Goal: Information Seeking & Learning: Check status

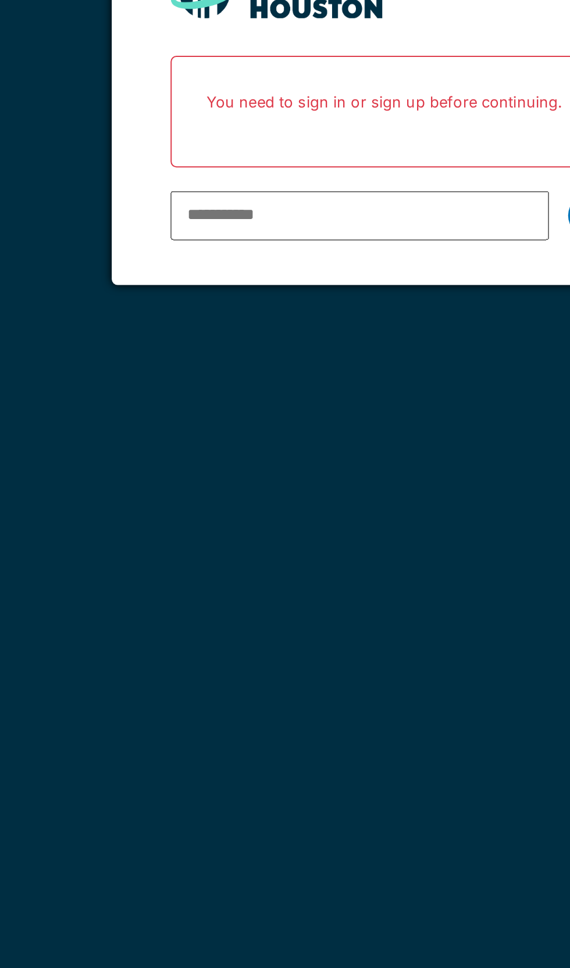
click at [249, 238] on input "email" at bounding box center [268, 235] width 187 height 24
type input "**********"
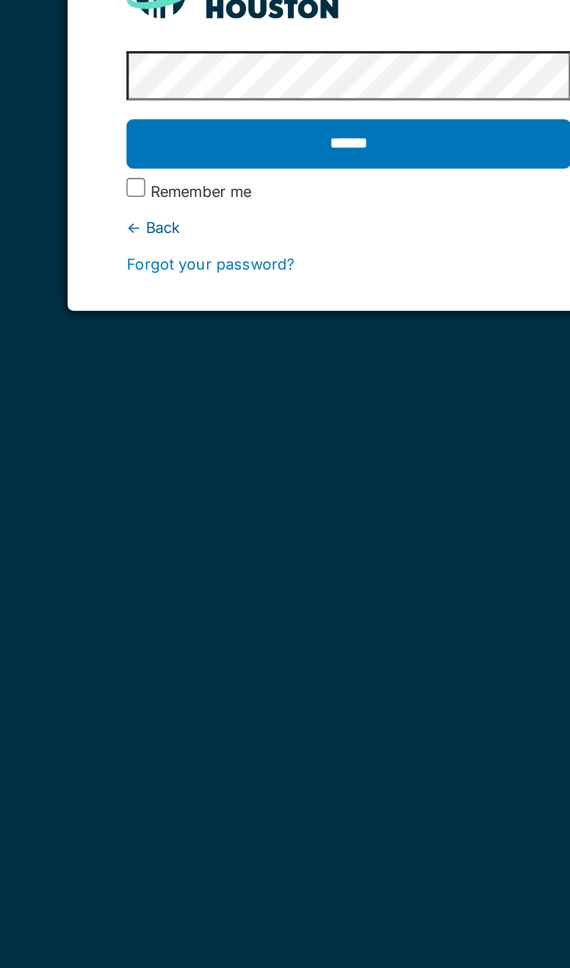
click at [322, 202] on input "******" at bounding box center [284, 200] width 219 height 24
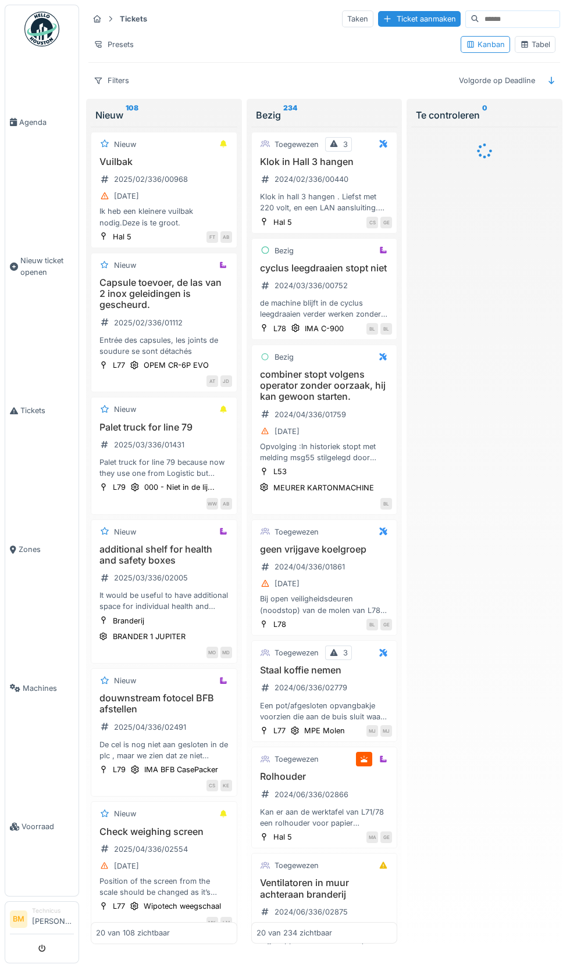
click at [510, 20] on input at bounding box center [519, 19] width 80 height 16
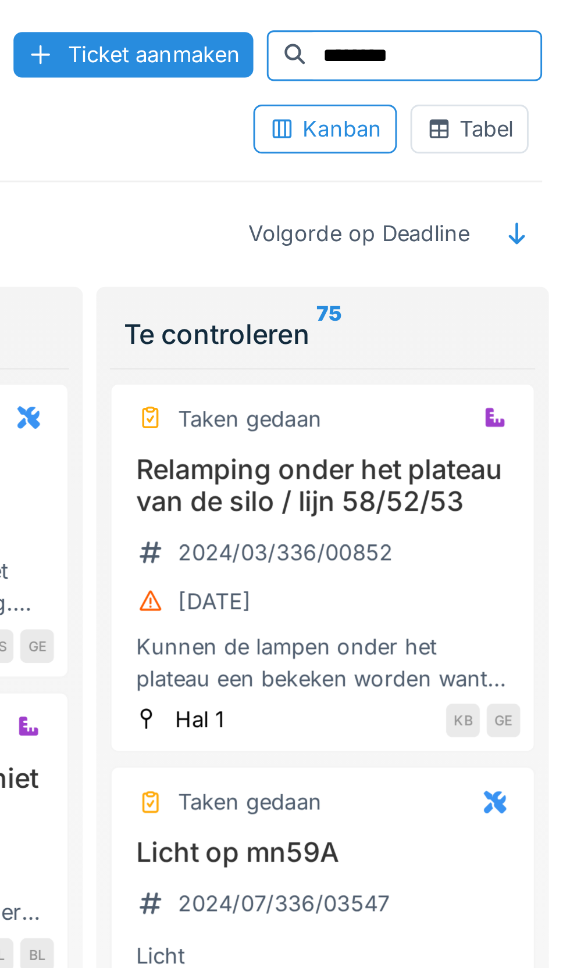
type input "********"
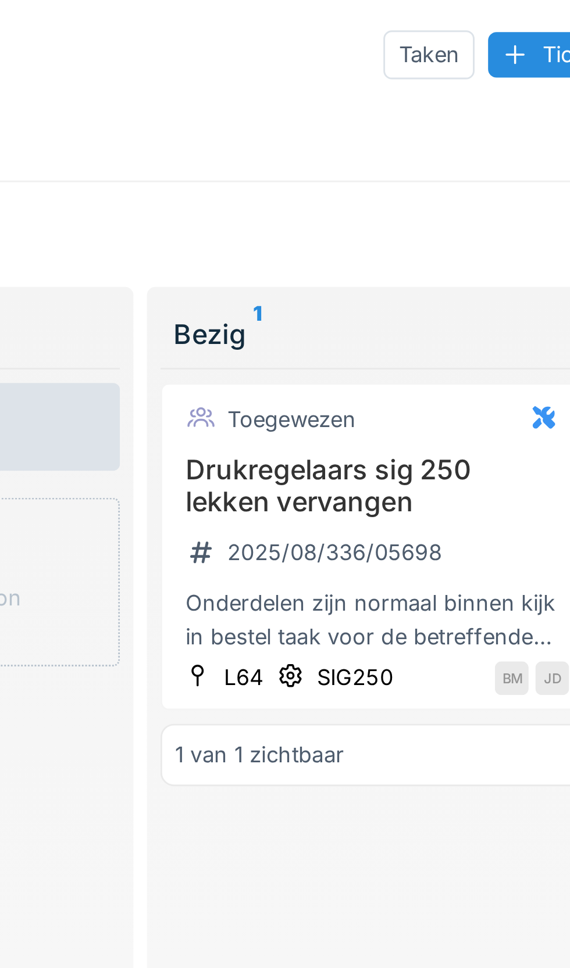
click at [319, 234] on div "SIG250" at bounding box center [318, 233] width 26 height 11
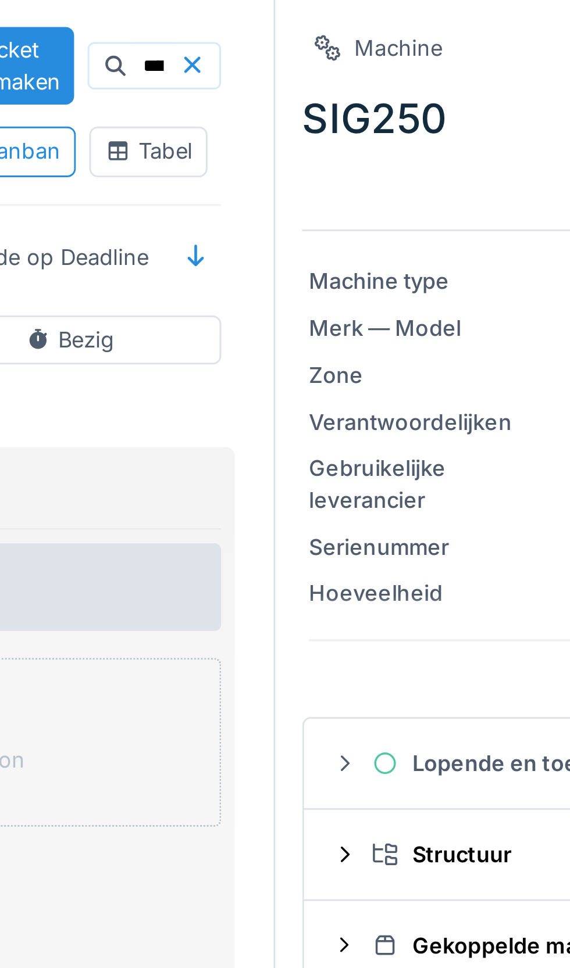
scroll to position [0, 46]
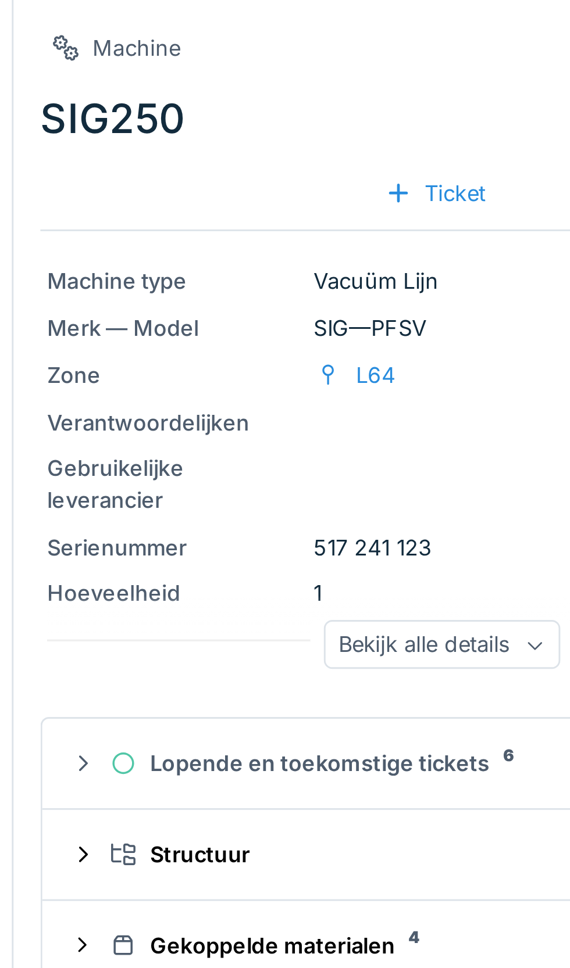
click at [381, 263] on div "Lopende en toekomstige tickets 6" at bounding box center [420, 262] width 224 height 11
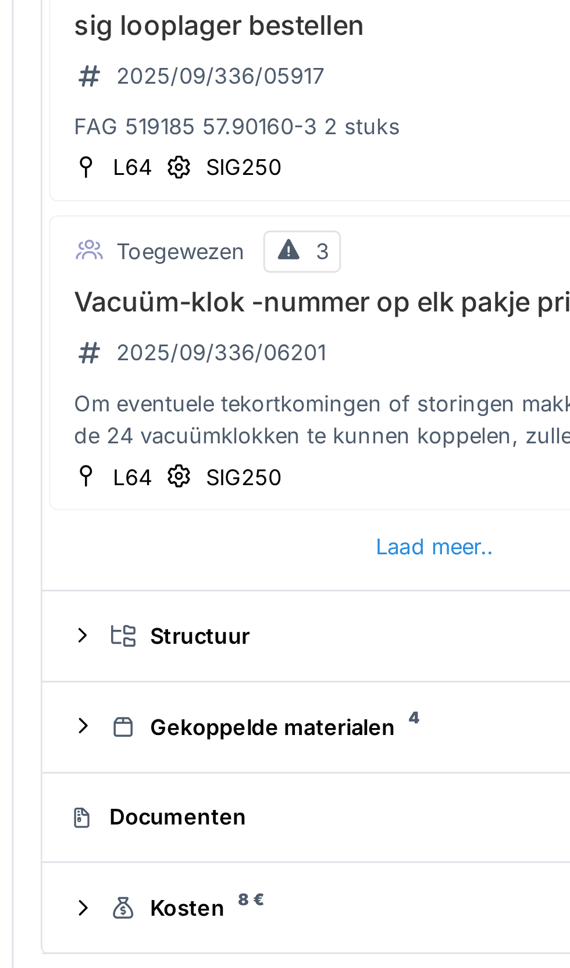
click at [389, 881] on div "Gekoppelde materialen 4" at bounding box center [424, 878] width 233 height 11
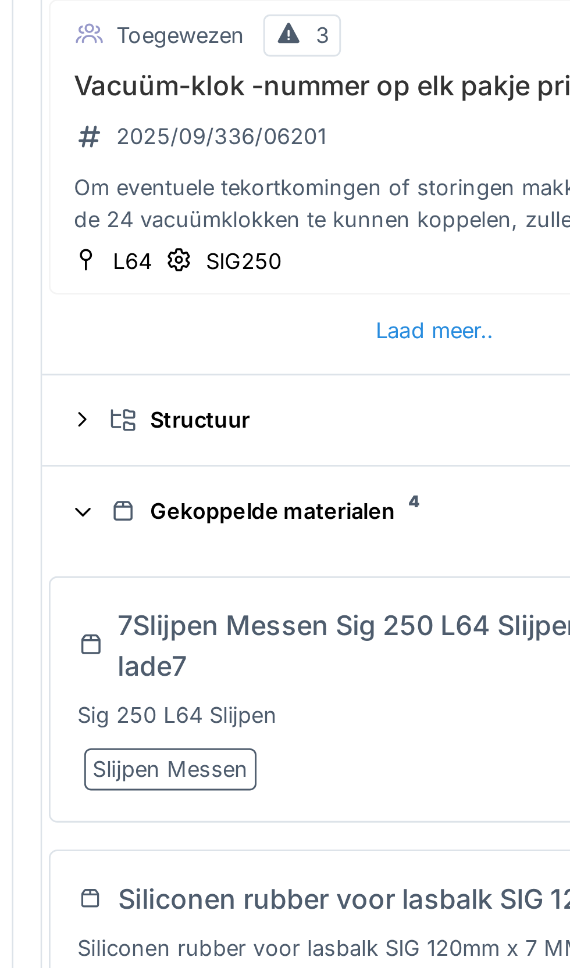
scroll to position [17, 0]
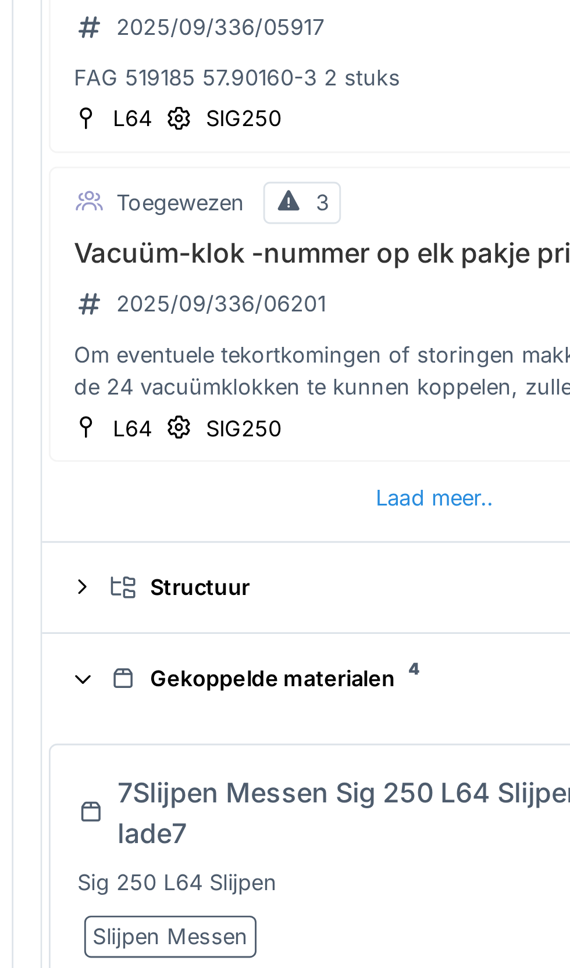
click at [345, 832] on div "Structuur" at bounding box center [424, 830] width 233 height 11
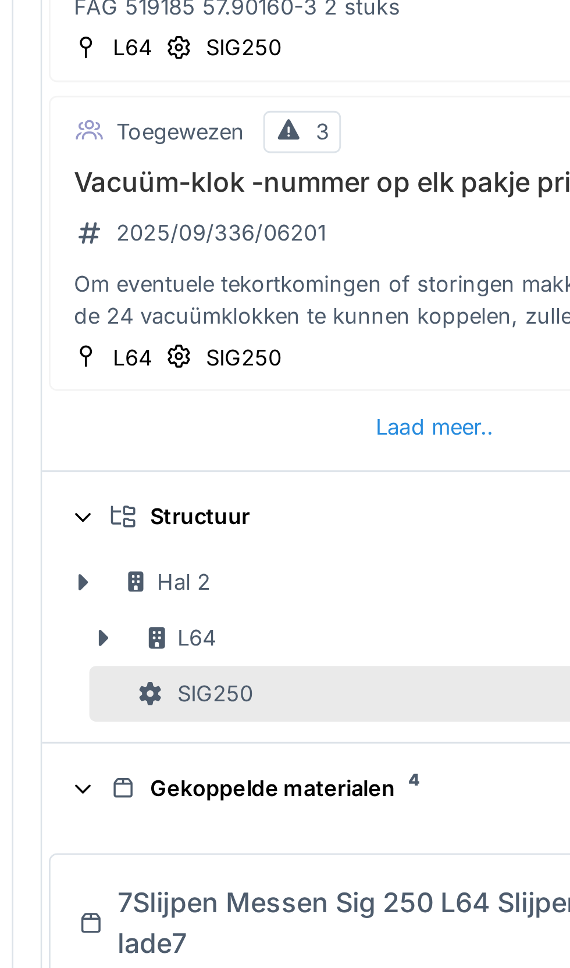
scroll to position [0, 0]
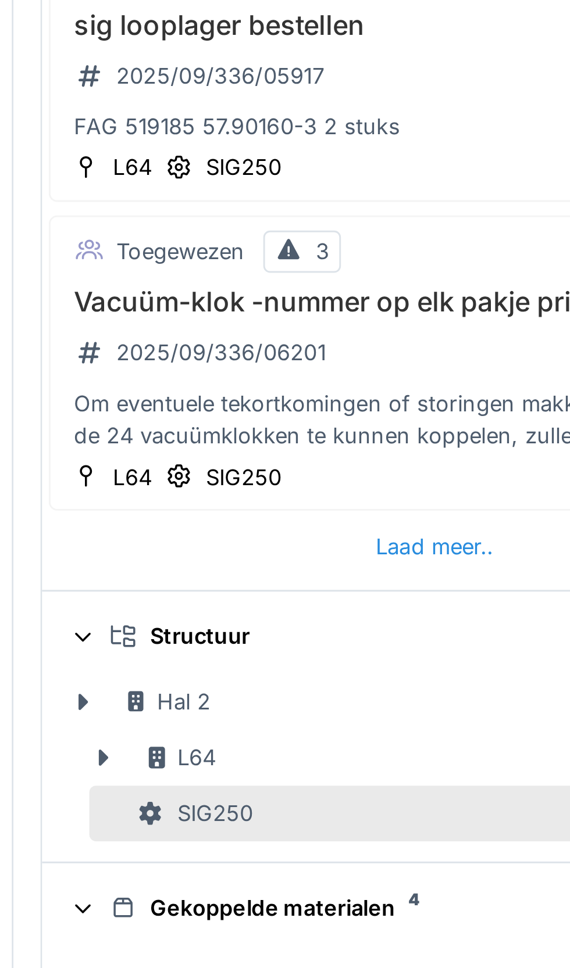
click at [305, 846] on div "Structuur" at bounding box center [420, 847] width 252 height 11
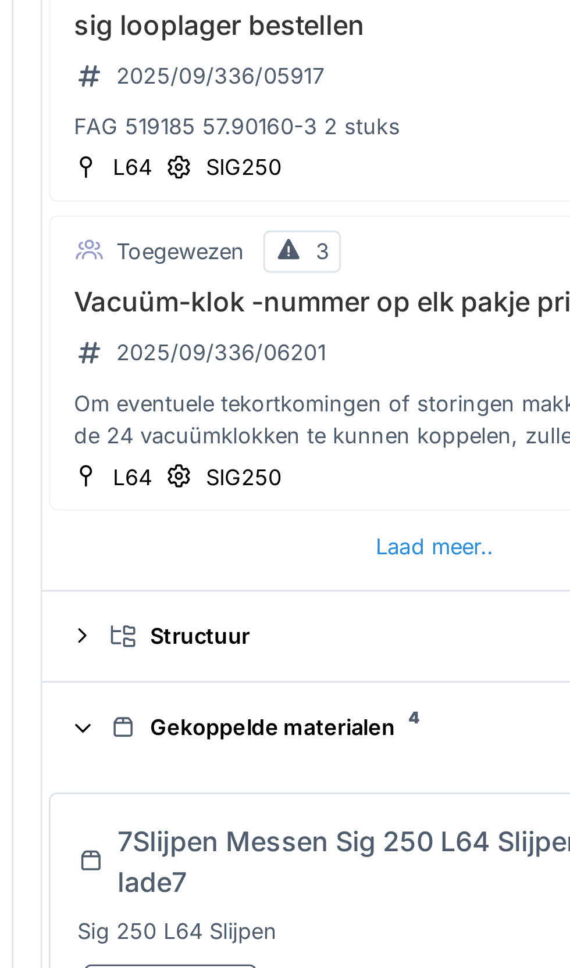
click at [306, 879] on div "Gekoppelde materialen 4" at bounding box center [420, 878] width 252 height 11
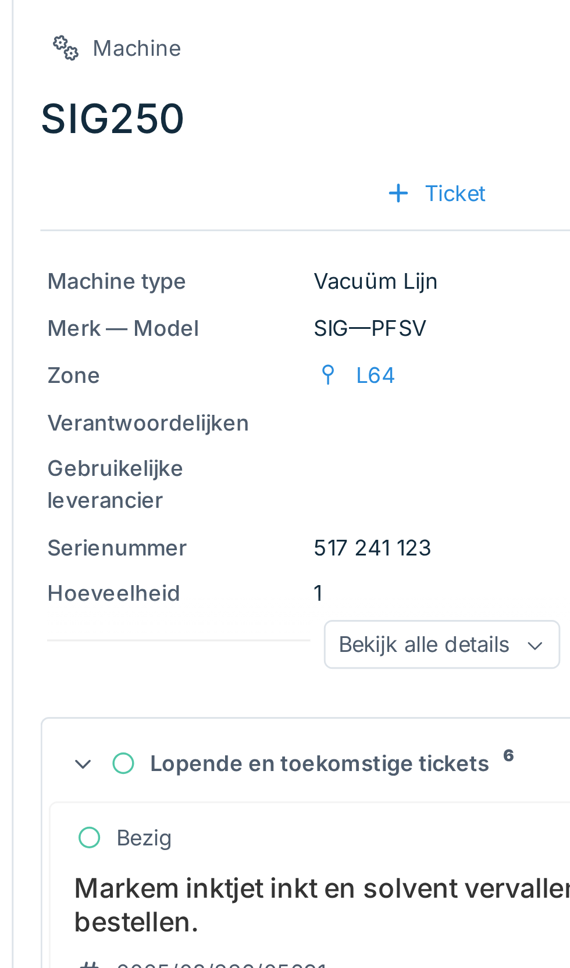
click at [447, 224] on div "Bekijk alle details" at bounding box center [422, 222] width 81 height 17
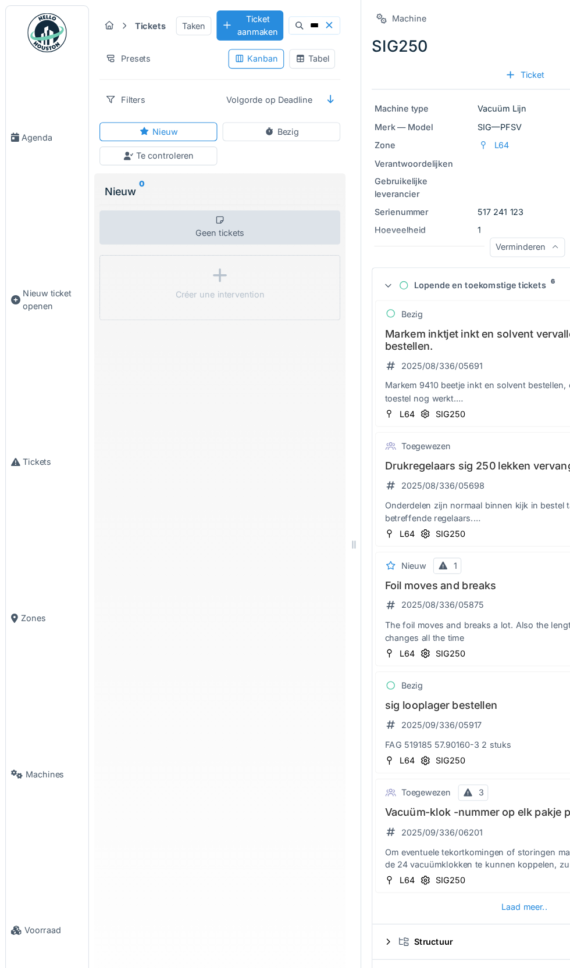
scroll to position [0, 1]
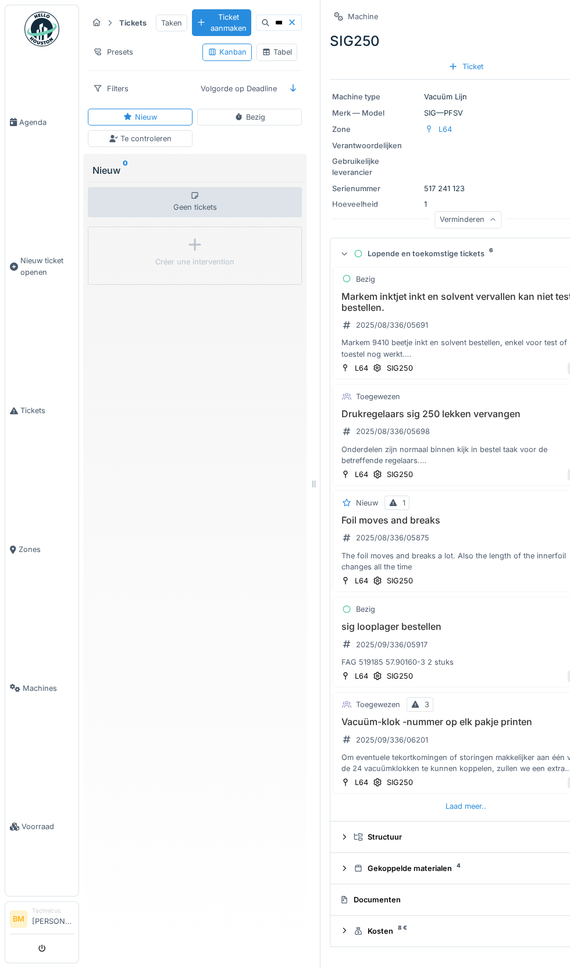
click at [36, 442] on link "Tickets" at bounding box center [41, 411] width 73 height 139
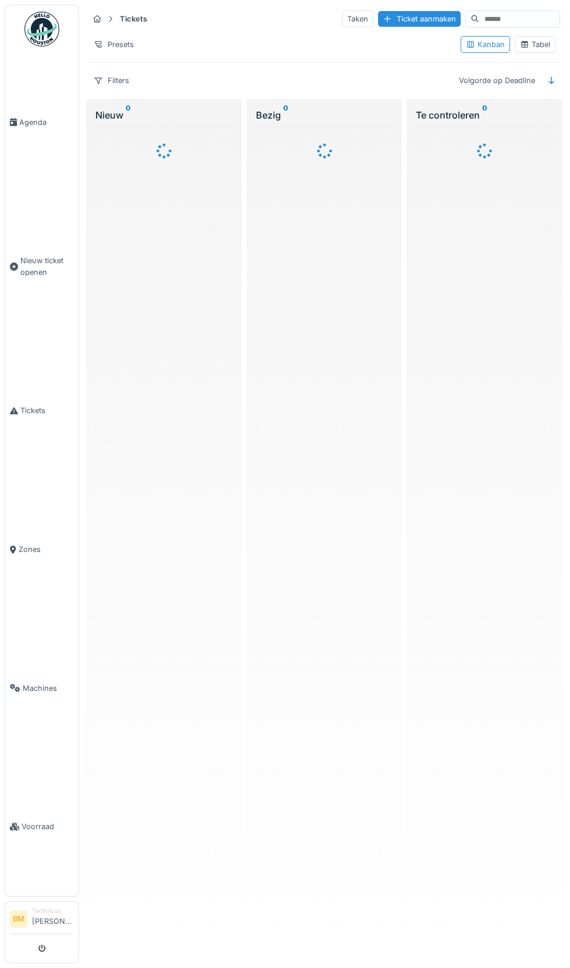
click at [508, 19] on input at bounding box center [519, 19] width 80 height 16
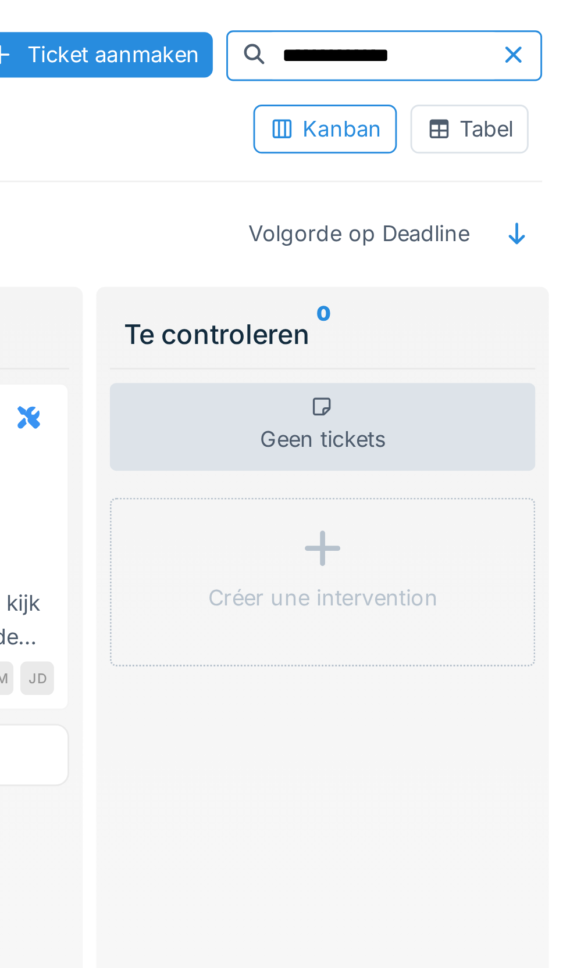
type input "**********"
click at [550, 15] on icon at bounding box center [549, 19] width 9 height 8
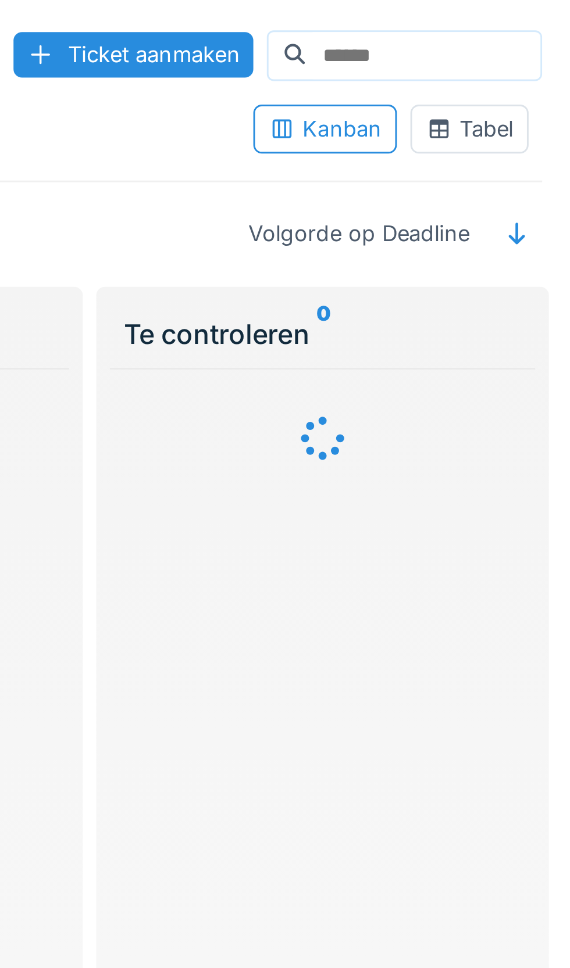
click at [486, 21] on input at bounding box center [519, 19] width 80 height 16
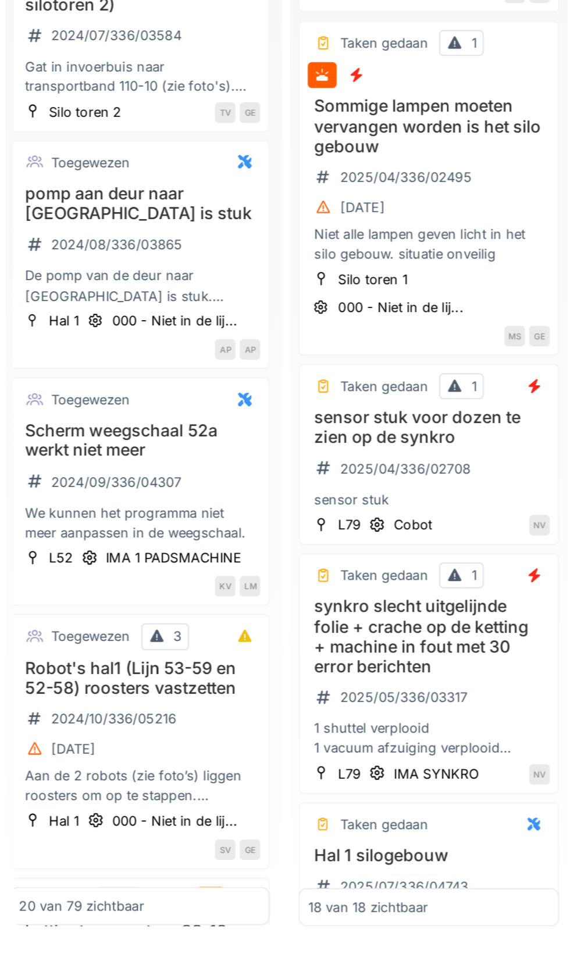
scroll to position [0, 2]
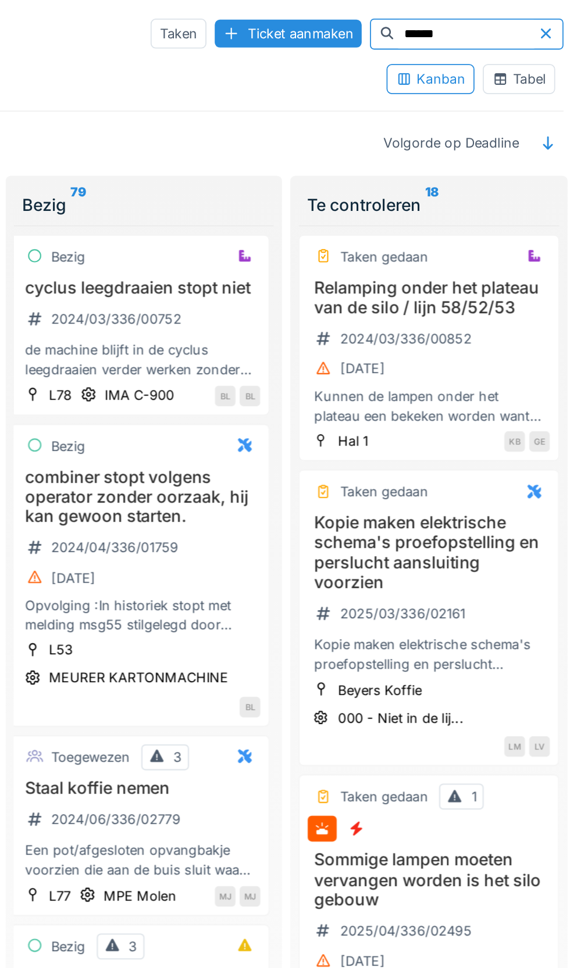
type input "******"
click at [548, 22] on icon at bounding box center [549, 19] width 9 height 8
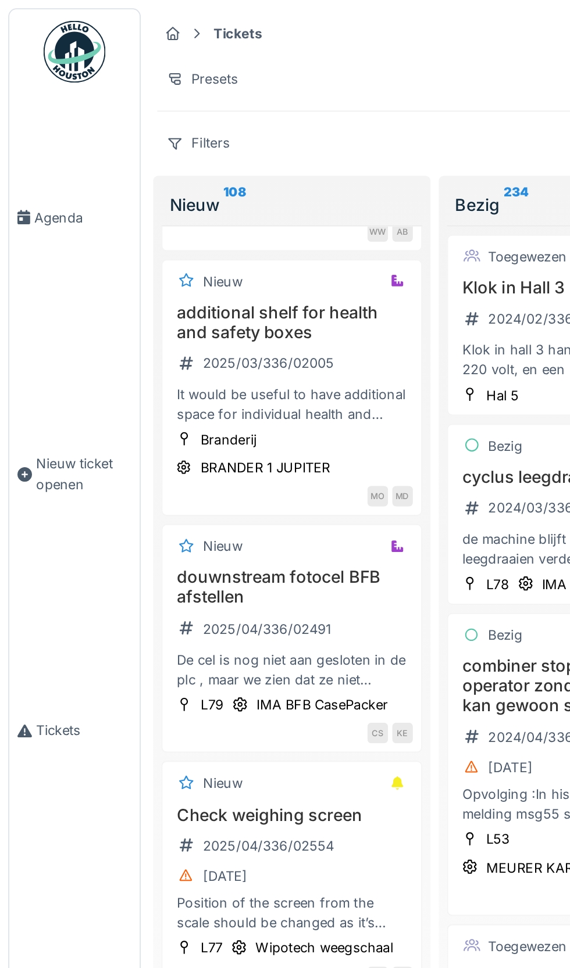
scroll to position [374, 0]
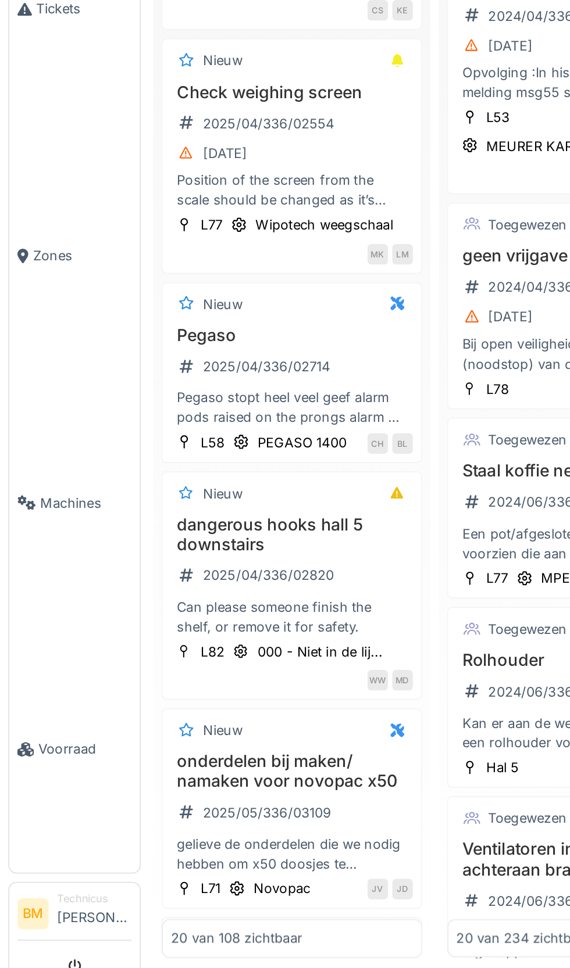
click at [45, 694] on span "Machines" at bounding box center [48, 688] width 51 height 11
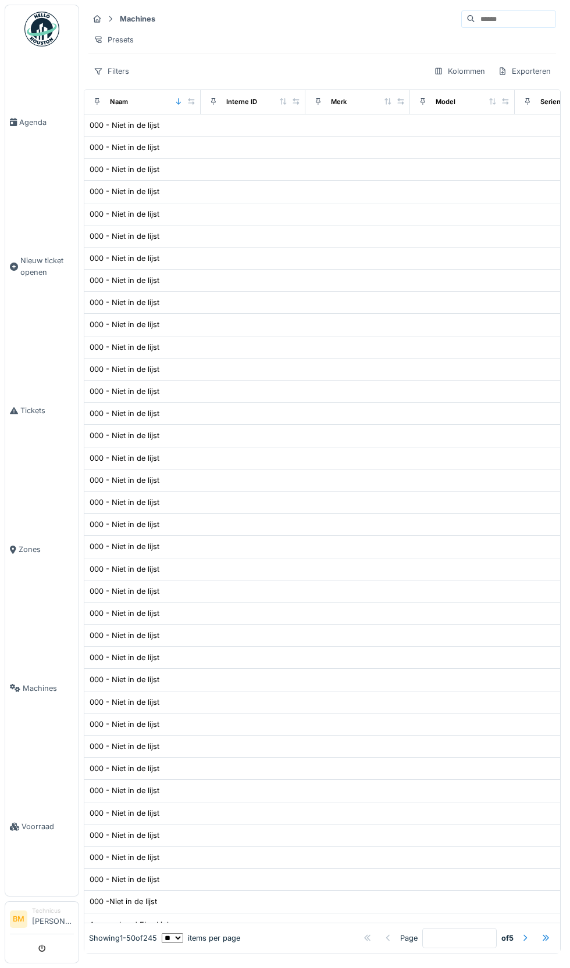
click at [489, 19] on input at bounding box center [515, 19] width 80 height 16
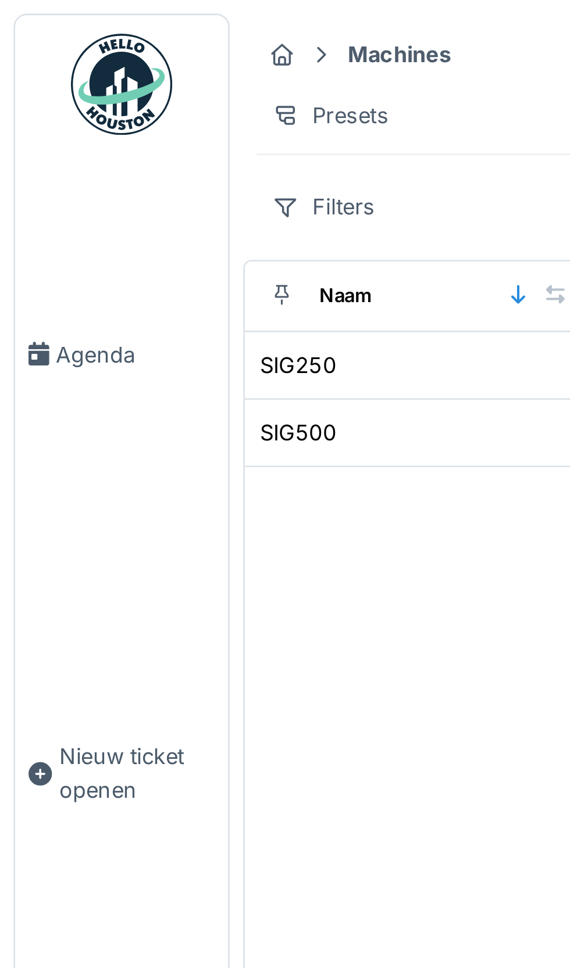
type input "***"
click at [115, 126] on div "SIG250" at bounding box center [103, 125] width 26 height 11
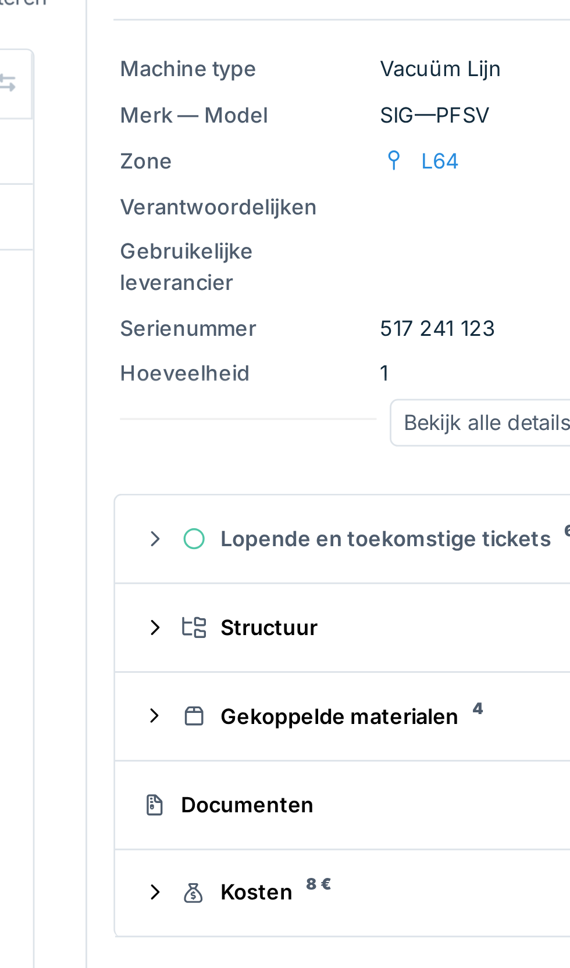
click at [341, 389] on div "Kosten 8 €" at bounding box center [420, 387] width 224 height 11
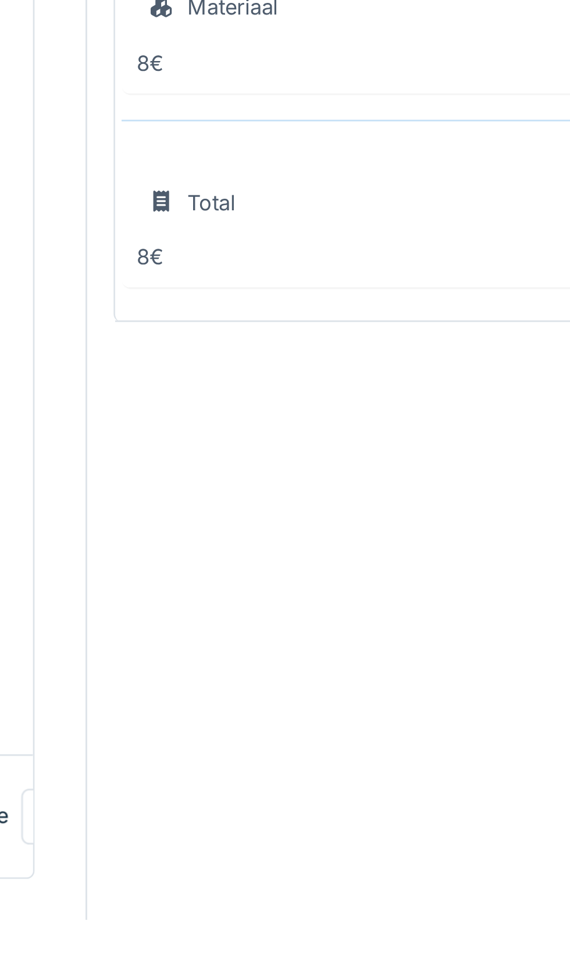
scroll to position [34, 0]
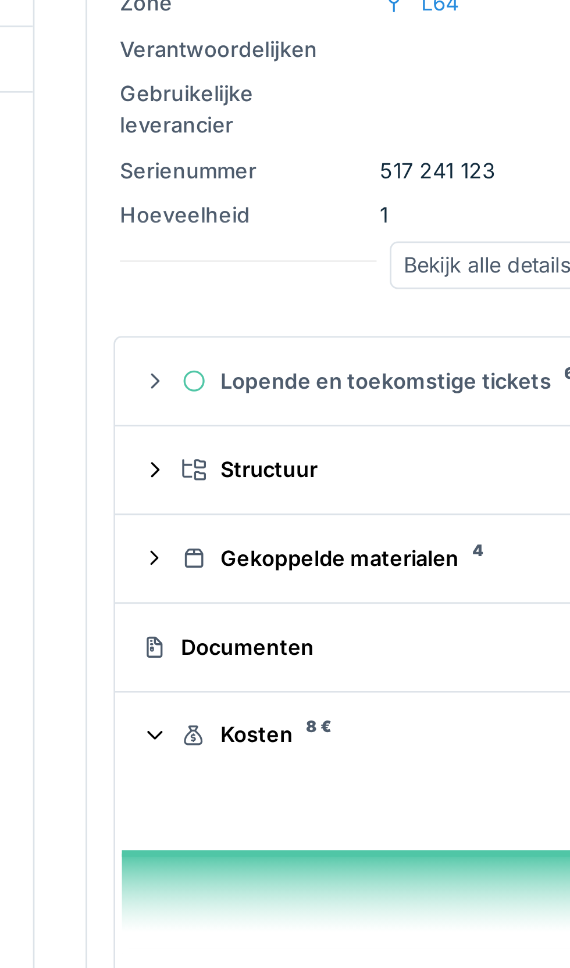
click at [342, 352] on div "Documenten" at bounding box center [417, 357] width 247 height 11
click at [373, 320] on div "Gekoppelde materialen 4" at bounding box center [424, 325] width 233 height 11
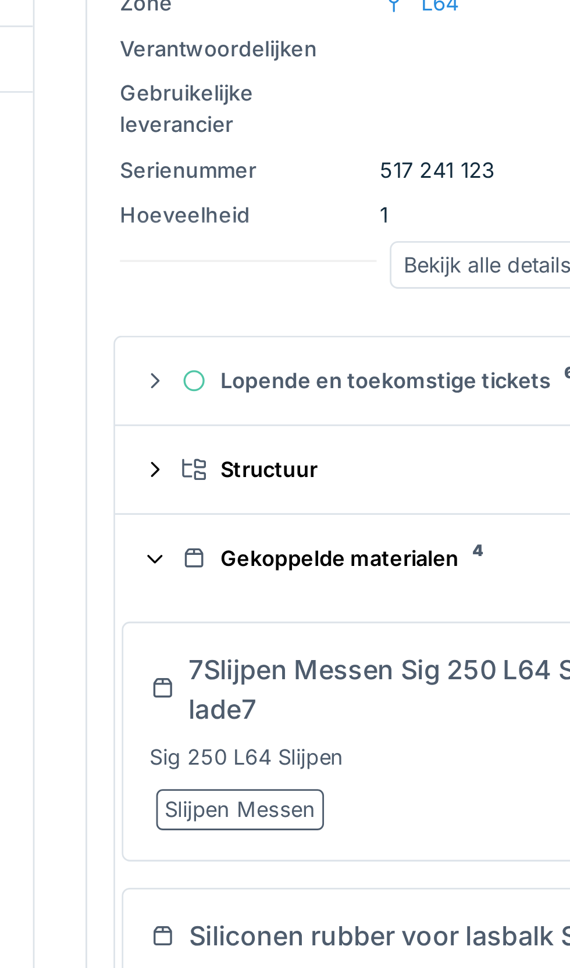
click at [359, 257] on div "Lopende en toekomstige tickets 6" at bounding box center [420, 262] width 224 height 11
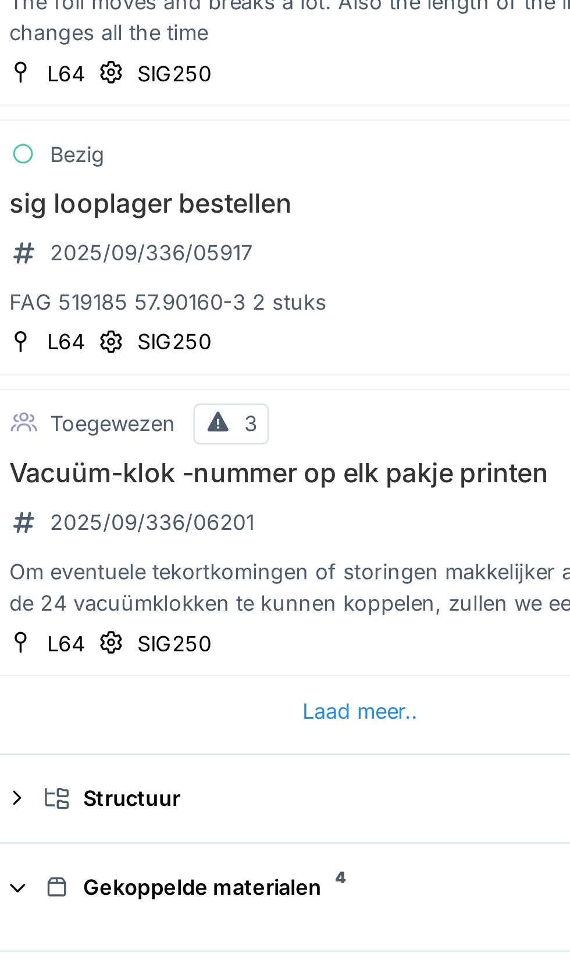
scroll to position [436, 0]
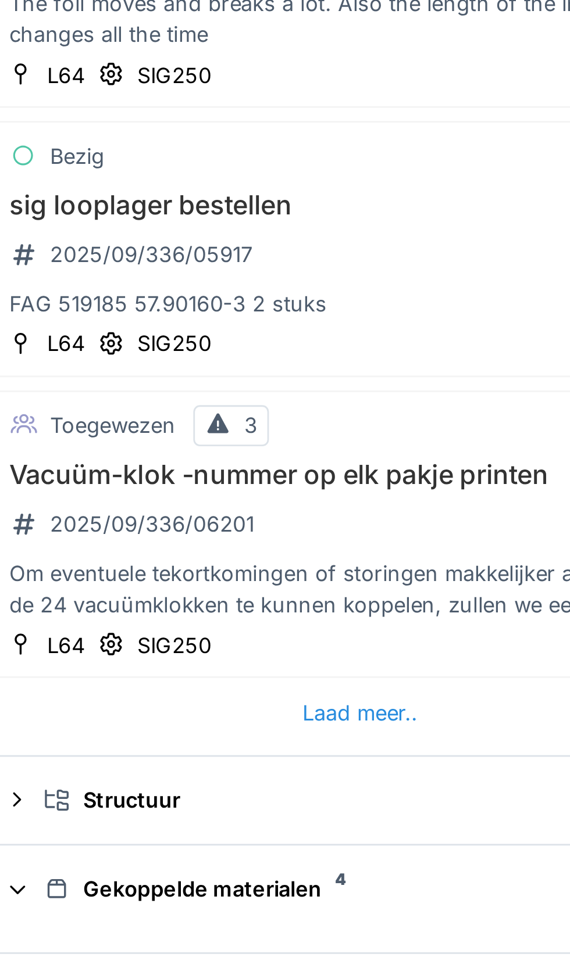
click at [409, 373] on div "Laad meer.." at bounding box center [420, 381] width 50 height 16
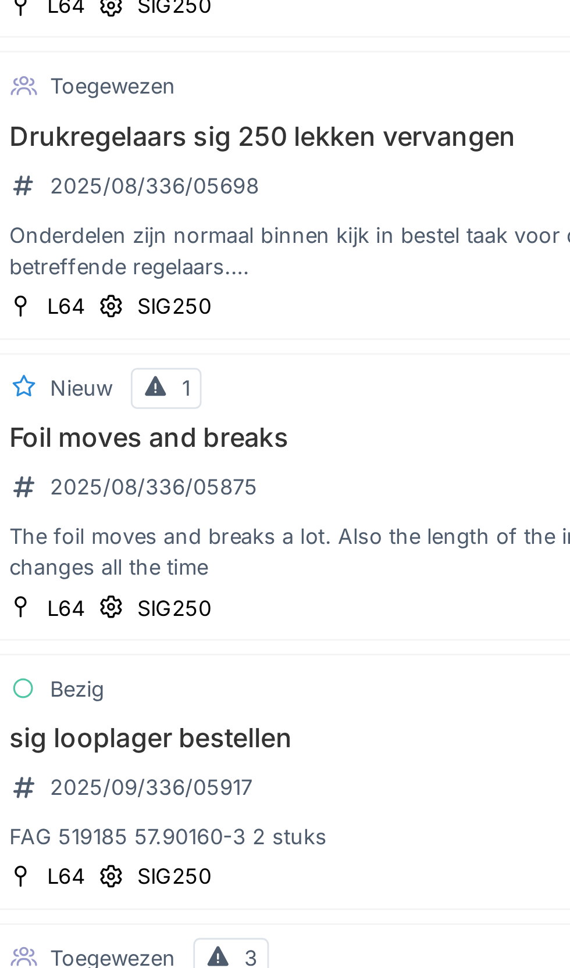
scroll to position [0, 0]
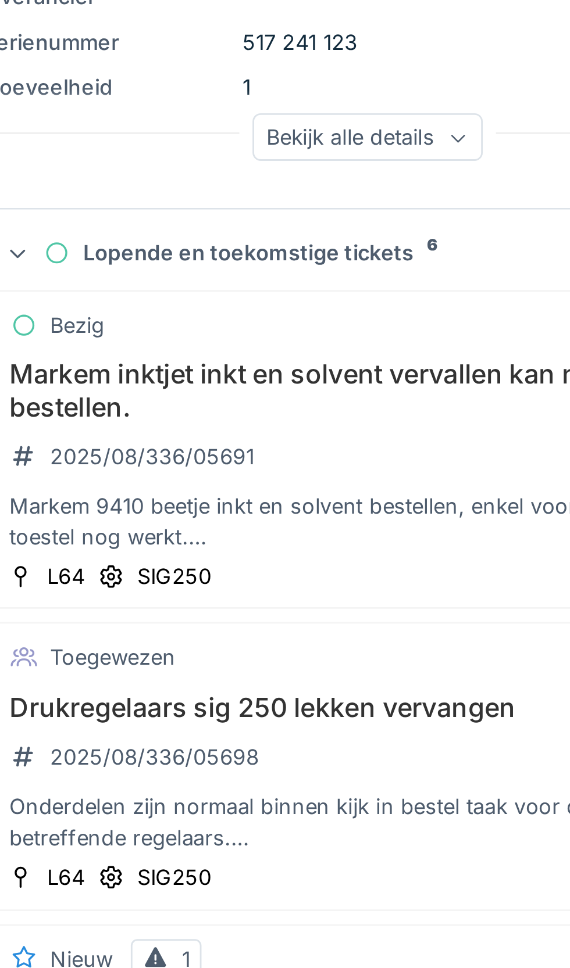
click at [348, 434] on div "2025/08/336/05698" at bounding box center [340, 441] width 96 height 19
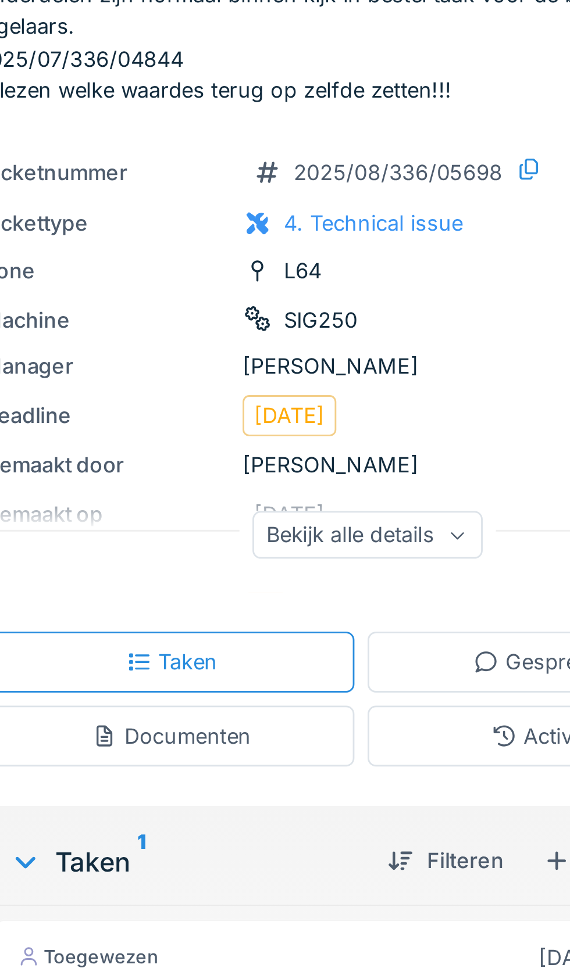
click at [453, 292] on icon at bounding box center [454, 290] width 5 height 3
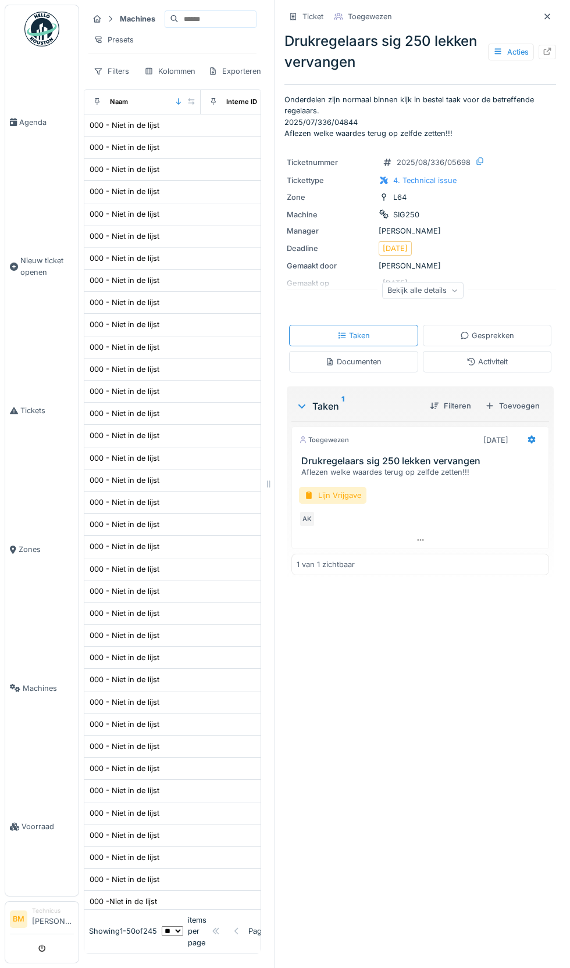
scroll to position [5, 0]
click at [42, 440] on link "Tickets" at bounding box center [41, 411] width 73 height 139
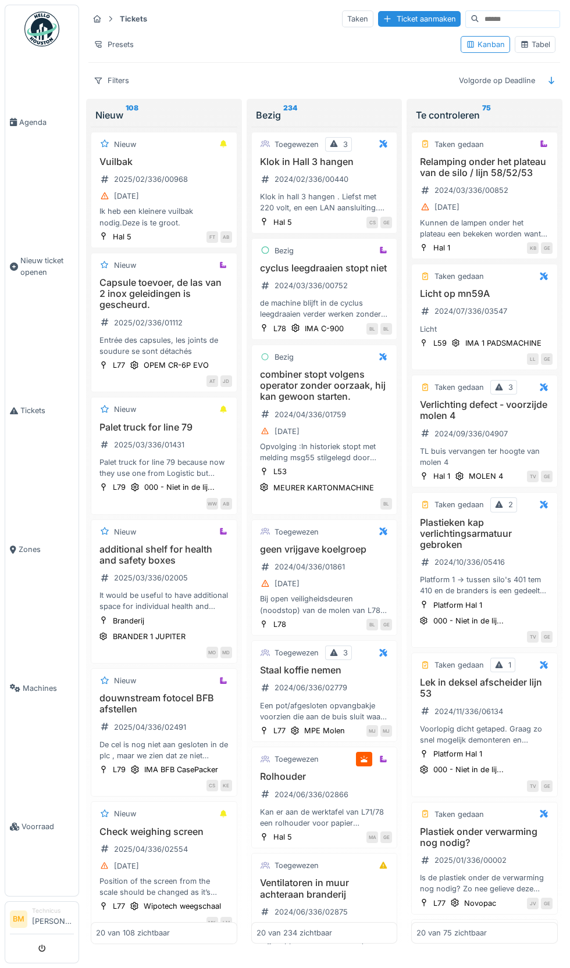
click at [44, 455] on link "Tickets" at bounding box center [41, 411] width 73 height 139
click at [40, 416] on span "Tickets" at bounding box center [46, 410] width 53 height 11
click at [506, 16] on input at bounding box center [519, 19] width 80 height 16
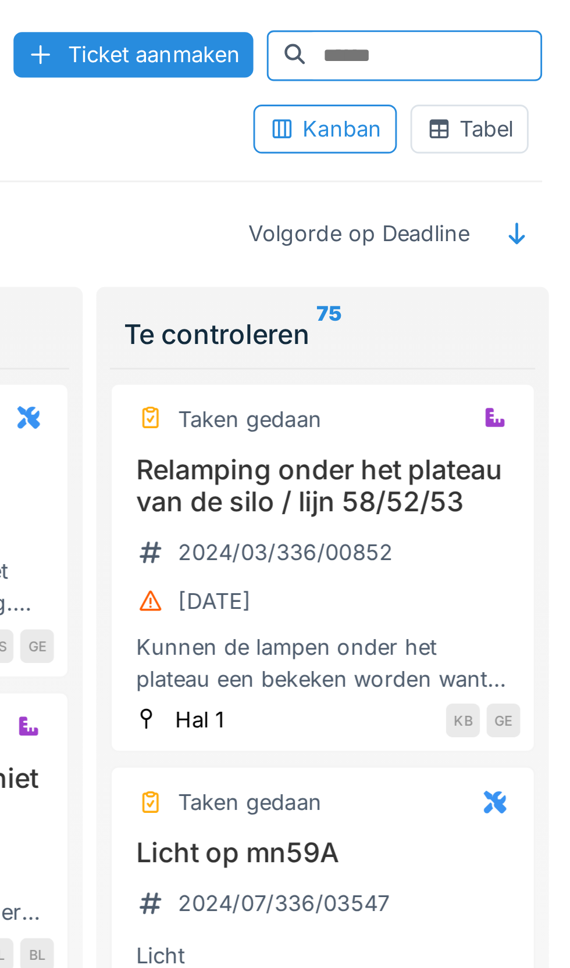
click at [543, 45] on div "Tabel" at bounding box center [535, 44] width 30 height 11
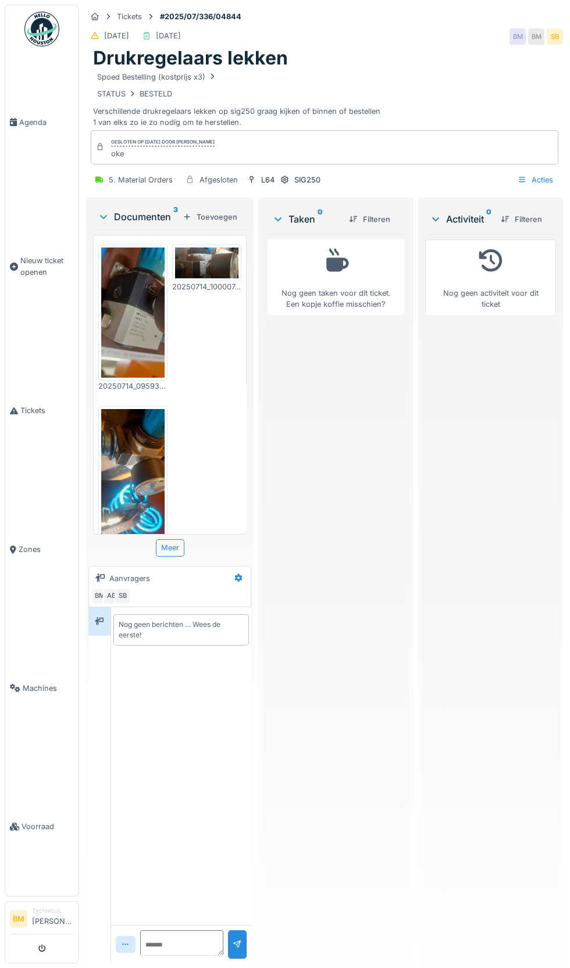
click at [126, 489] on img at bounding box center [132, 474] width 63 height 130
